Goal: Task Accomplishment & Management: Manage account settings

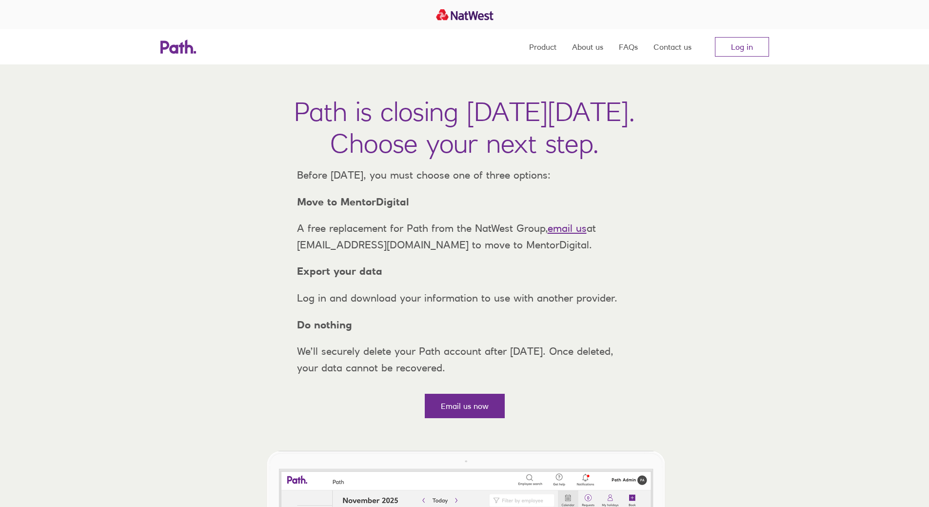
click at [751, 57] on nav "Product About us FAQs Contact us Log in" at bounding box center [649, 46] width 240 height 35
click at [758, 51] on link "Log in" at bounding box center [742, 47] width 54 height 20
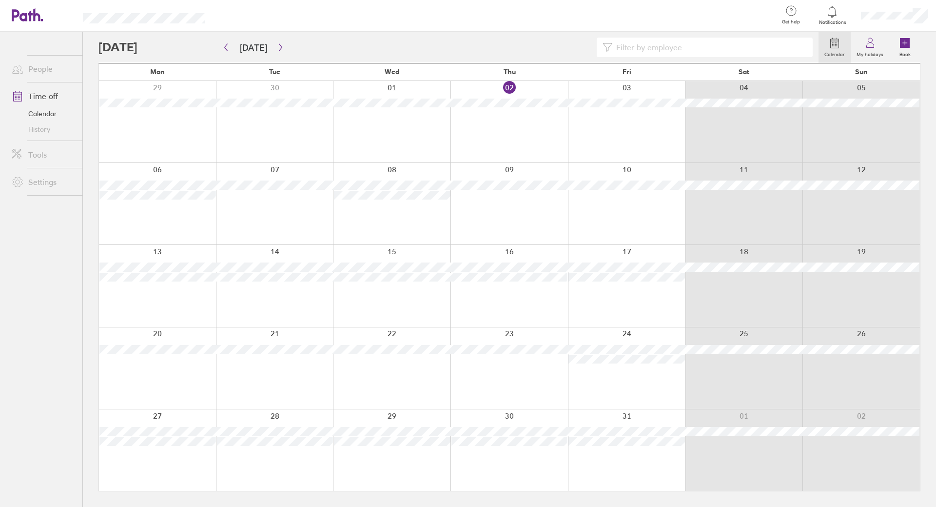
click at [266, 466] on div at bounding box center [275, 449] width 118 height 81
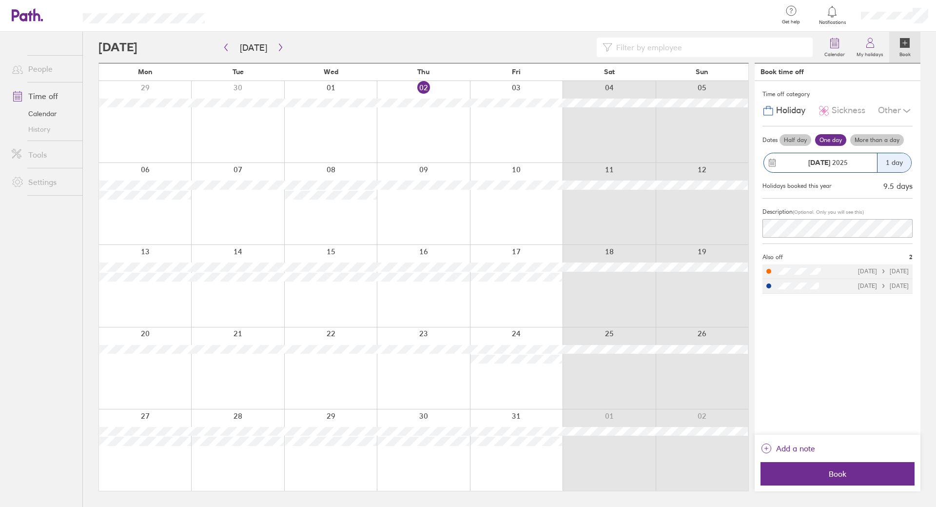
click at [785, 138] on label "Half day" at bounding box center [796, 140] width 32 height 12
click at [0, 0] on input "Half day" at bounding box center [0, 0] width 0 height 0
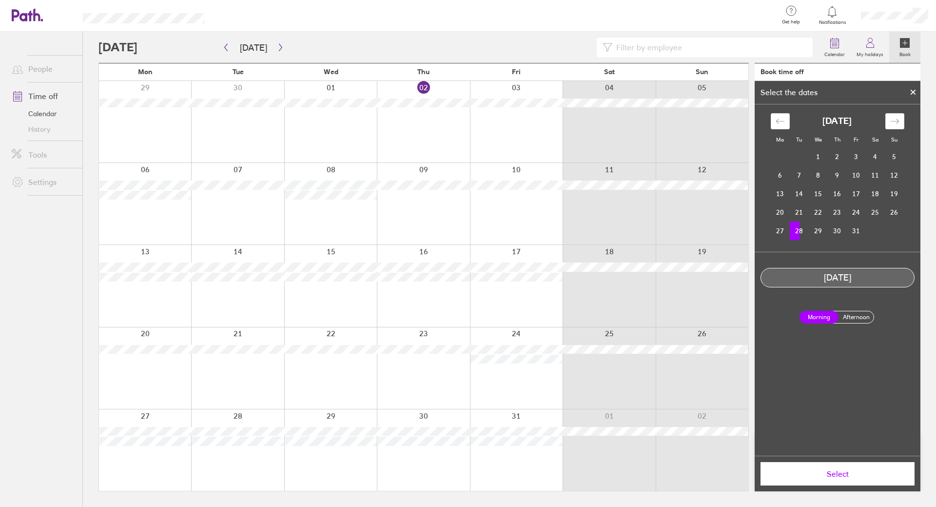
click at [820, 317] on label "Morning" at bounding box center [819, 317] width 39 height 13
click at [0, 0] on input "Morning" at bounding box center [0, 0] width 0 height 0
click at [846, 475] on span "Select" at bounding box center [838, 473] width 140 height 9
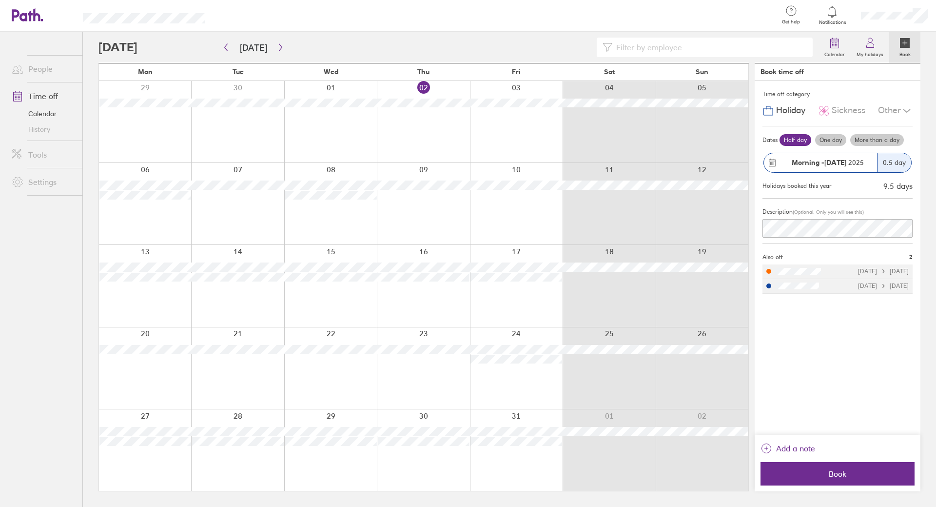
click at [906, 107] on icon at bounding box center [907, 111] width 12 height 12
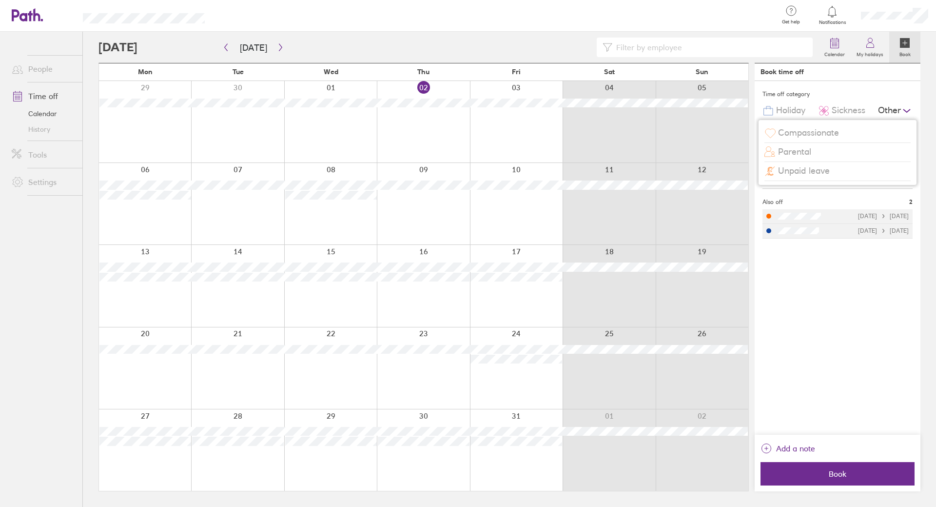
click at [906, 107] on icon at bounding box center [907, 111] width 12 height 12
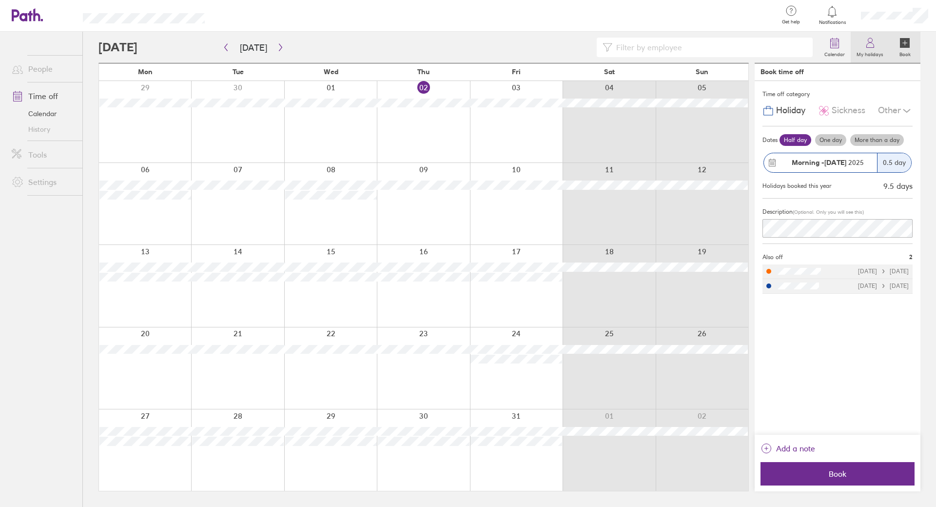
click at [860, 47] on link "My holidays" at bounding box center [870, 47] width 39 height 31
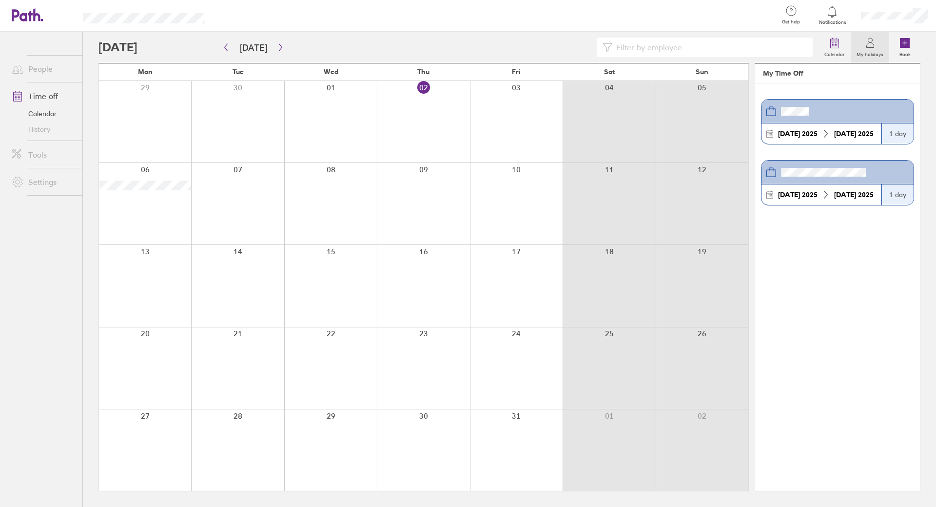
click at [860, 47] on link "My holidays" at bounding box center [870, 47] width 39 height 31
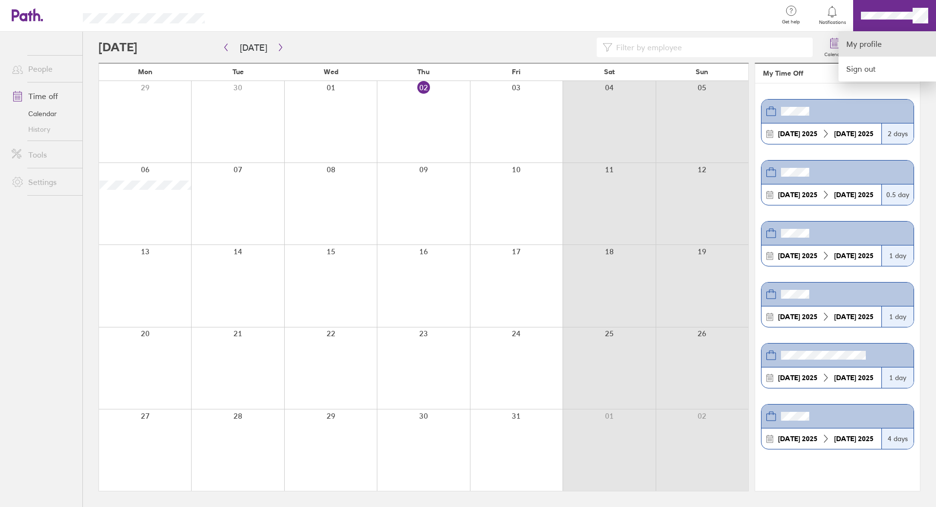
click at [875, 43] on link "My profile" at bounding box center [888, 44] width 98 height 25
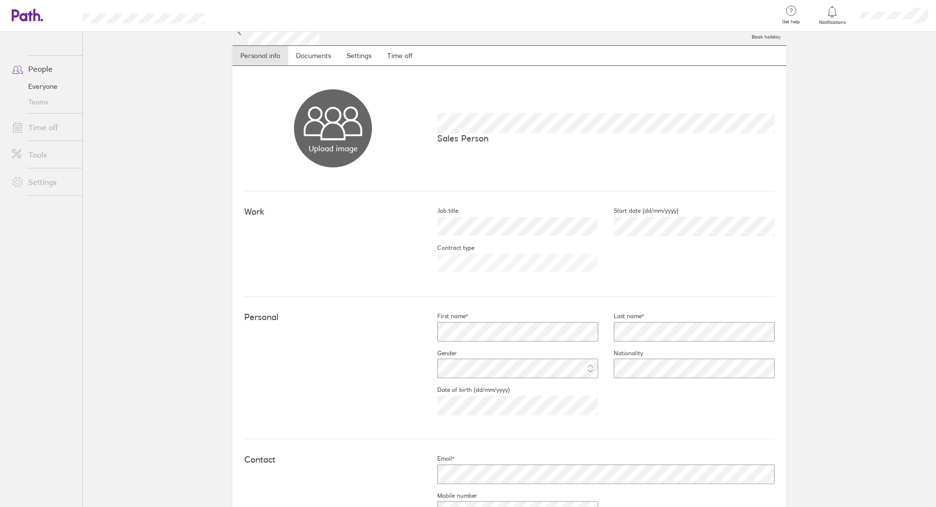
scroll to position [0, 0]
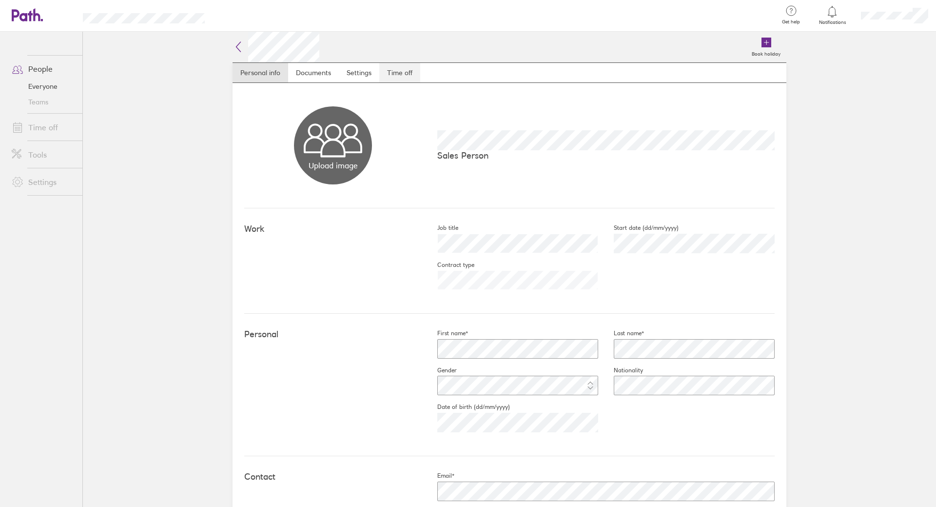
click at [395, 71] on link "Time off" at bounding box center [399, 73] width 41 height 20
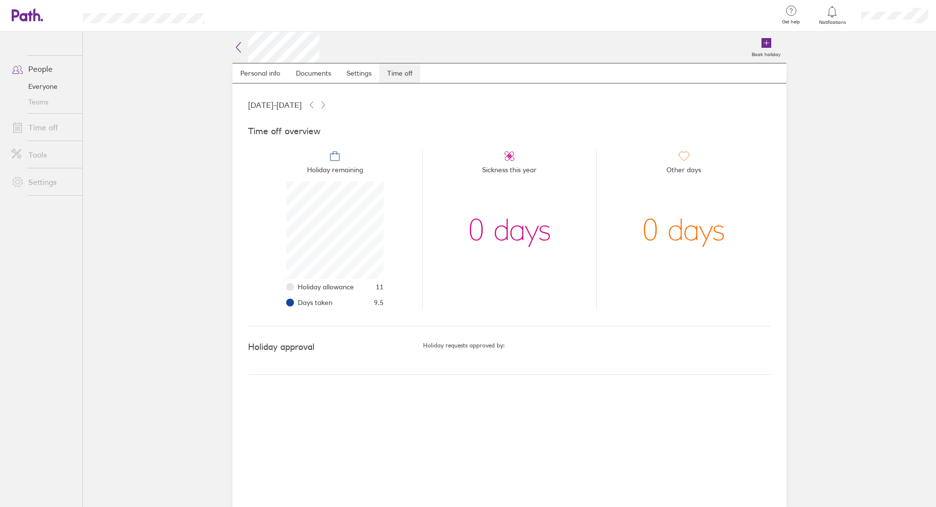
scroll to position [98, 98]
click at [342, 177] on span "Holiday remaining" at bounding box center [335, 172] width 56 height 20
click at [334, 309] on li "Days taken 9.5" at bounding box center [341, 303] width 86 height 16
click at [322, 300] on span "Days taken" at bounding box center [315, 302] width 35 height 8
click at [39, 133] on link "Time off" at bounding box center [43, 128] width 79 height 20
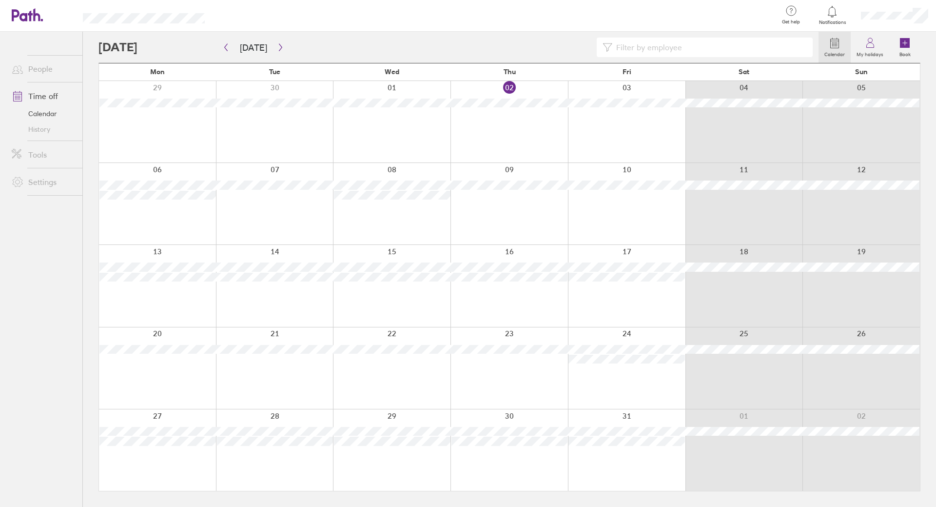
click at [270, 453] on div at bounding box center [275, 449] width 118 height 81
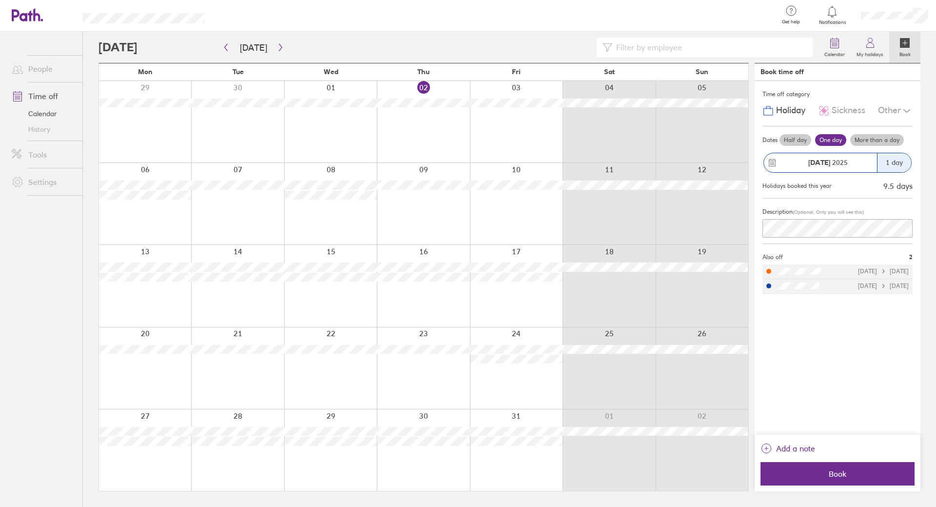
click at [899, 189] on div "9.5 days" at bounding box center [898, 185] width 29 height 9
click at [803, 142] on label "Half day" at bounding box center [796, 140] width 32 height 12
click at [0, 0] on input "Half day" at bounding box center [0, 0] width 0 height 0
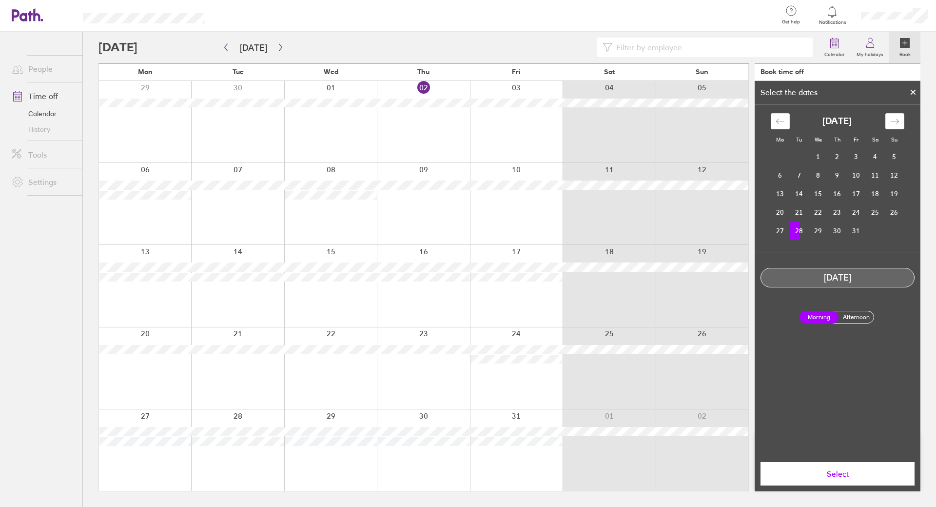
drag, startPoint x: 804, startPoint y: 315, endPoint x: 798, endPoint y: 302, distance: 13.5
click at [804, 315] on label "Morning" at bounding box center [819, 317] width 39 height 13
click at [0, 0] on input "Morning" at bounding box center [0, 0] width 0 height 0
click at [811, 472] on span "Select" at bounding box center [838, 473] width 140 height 9
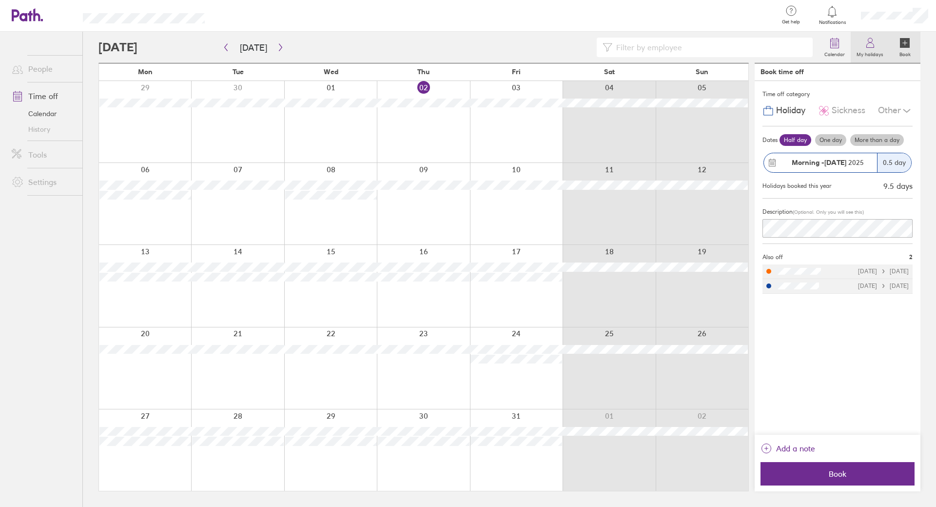
click at [874, 46] on icon at bounding box center [871, 43] width 12 height 12
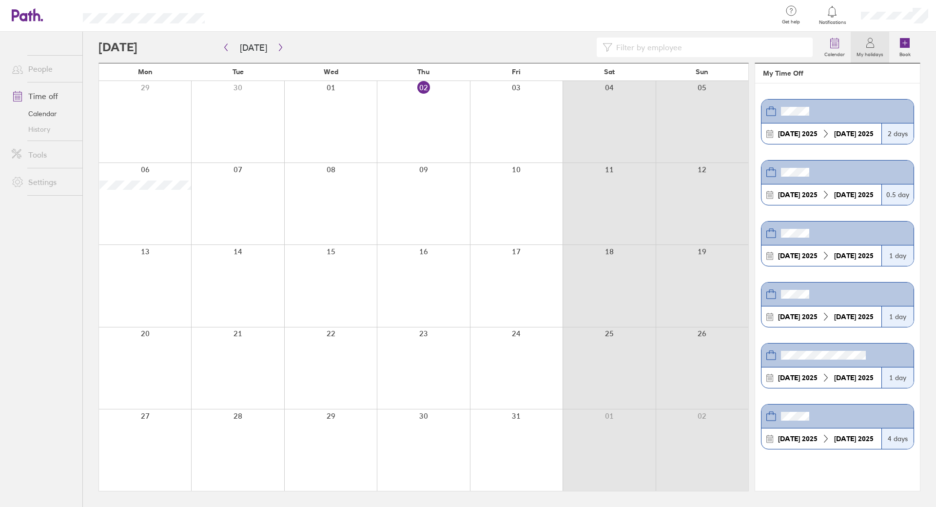
drag, startPoint x: 449, startPoint y: 240, endPoint x: 235, endPoint y: 31, distance: 299.0
click at [449, 240] on div at bounding box center [423, 203] width 93 height 81
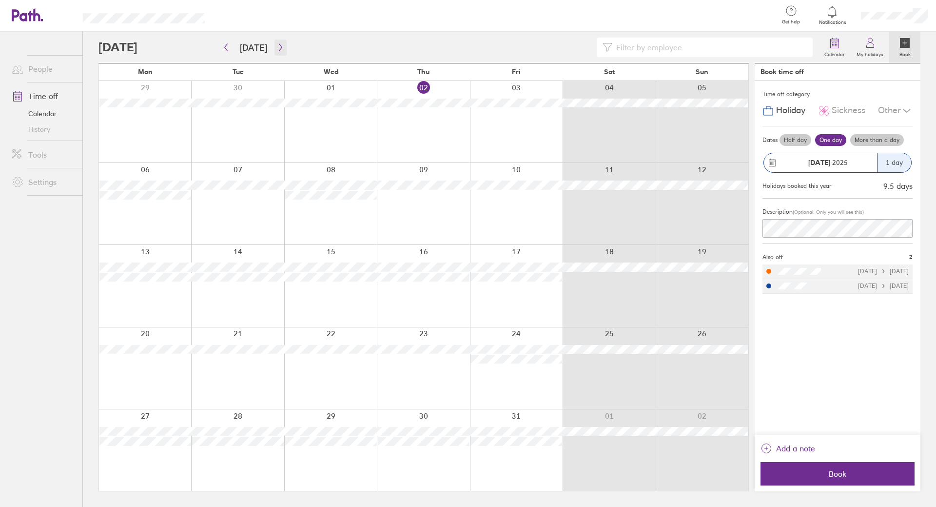
click at [277, 47] on icon "button" at bounding box center [280, 47] width 7 height 8
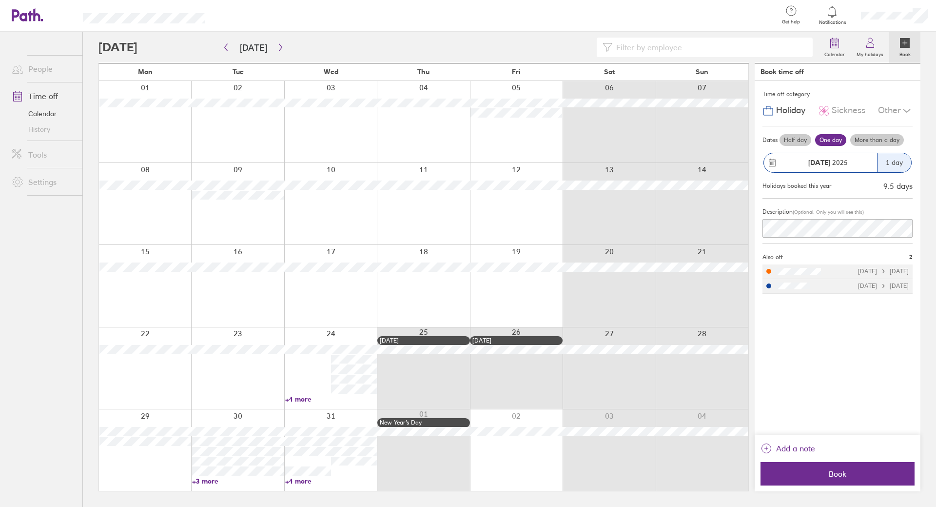
click at [296, 397] on link "+4 more" at bounding box center [331, 399] width 92 height 9
click at [211, 485] on div at bounding box center [237, 449] width 93 height 81
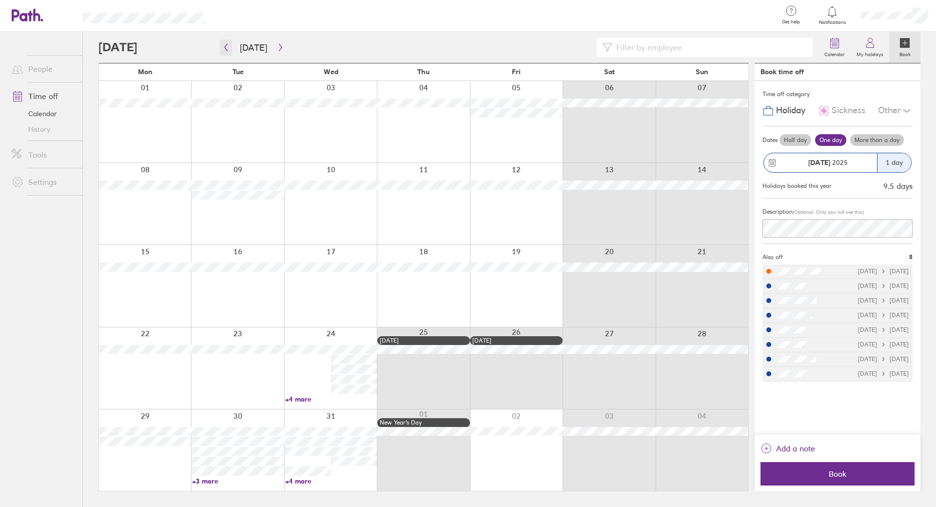
click at [224, 47] on icon "button" at bounding box center [225, 47] width 7 height 8
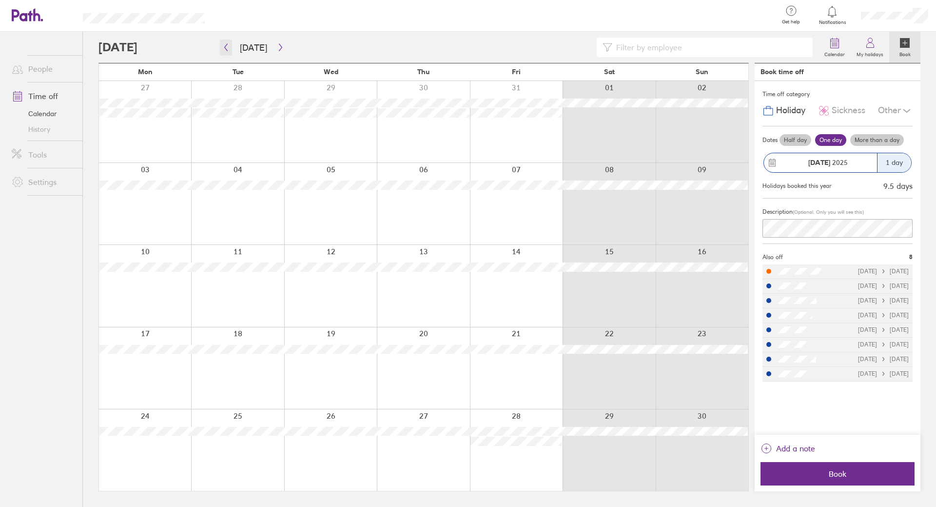
click at [227, 49] on icon "button" at bounding box center [225, 47] width 7 height 8
